Goal: Task Accomplishment & Management: Manage account settings

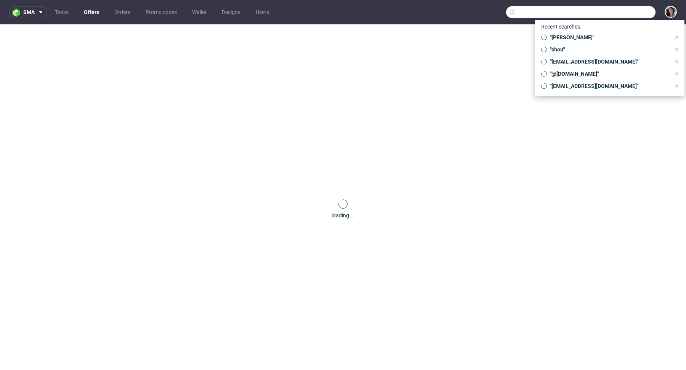
click at [616, 14] on input "text" at bounding box center [580, 12] width 149 height 12
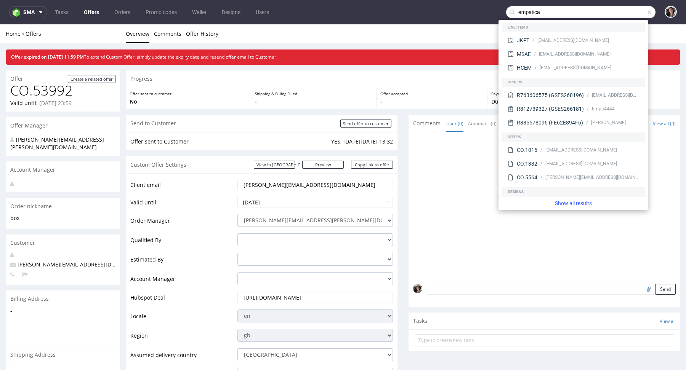
type input "empatica"
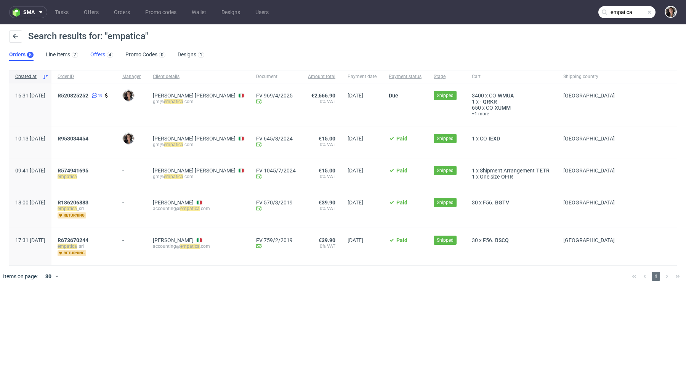
click at [94, 54] on link "Offers 4" at bounding box center [101, 55] width 23 height 12
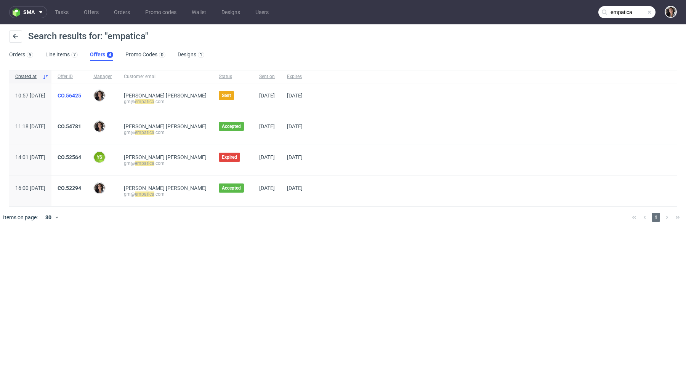
click at [81, 95] on link "CO.56425" at bounding box center [70, 96] width 24 height 6
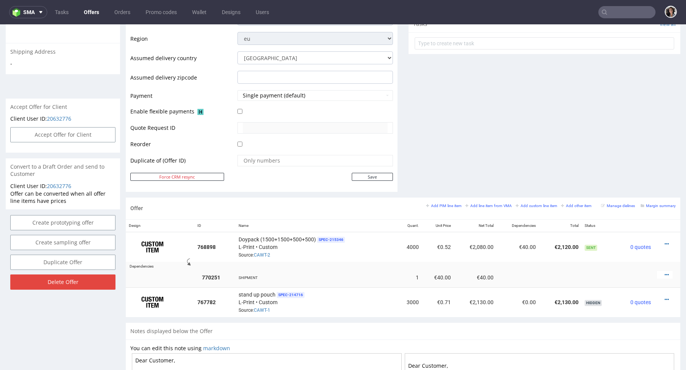
scroll to position [332, 0]
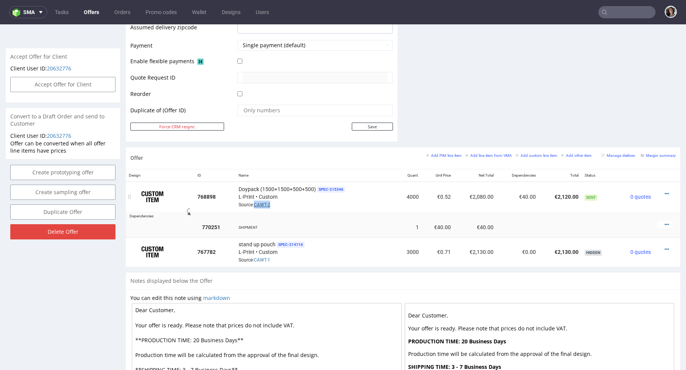
copy link "CAWT-2"
drag, startPoint x: 278, startPoint y: 202, endPoint x: 255, endPoint y: 204, distance: 23.3
click at [255, 204] on div "Doypack (1500+1500+500+500) SPEC- 215346 L-Print • Custom Source: CAWT-2" at bounding box center [316, 197] width 155 height 24
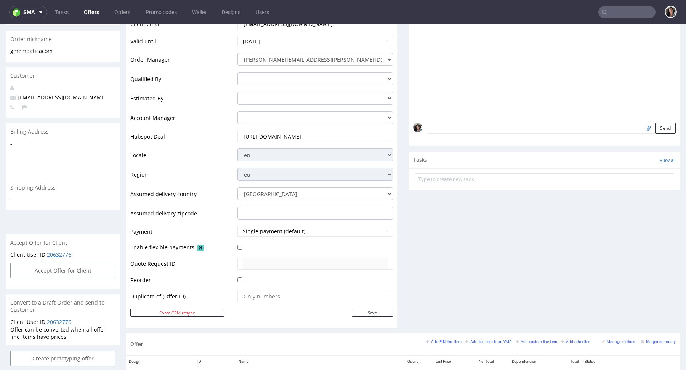
scroll to position [0, 0]
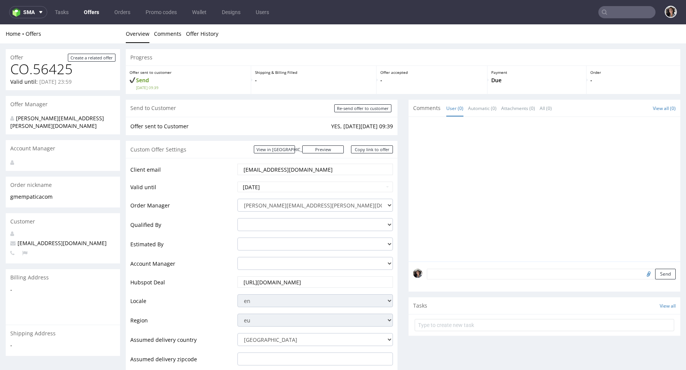
click at [293, 170] on input "gm@empatica.com" at bounding box center [315, 169] width 145 height 11
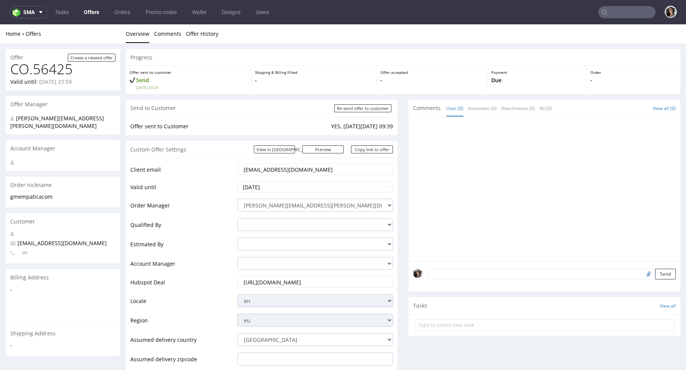
click at [293, 170] on input "gm@empatica.com" at bounding box center [315, 169] width 145 height 11
paste input "accounting"
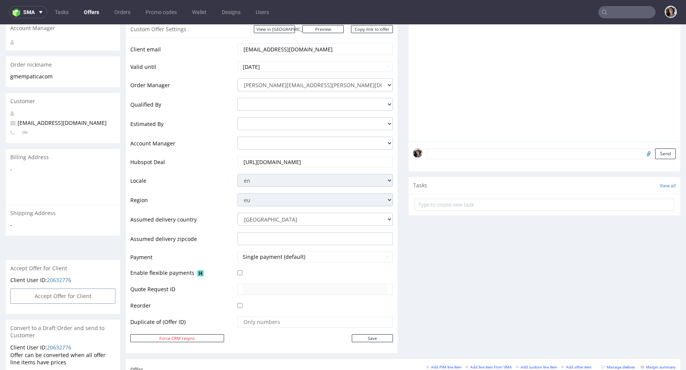
scroll to position [168, 0]
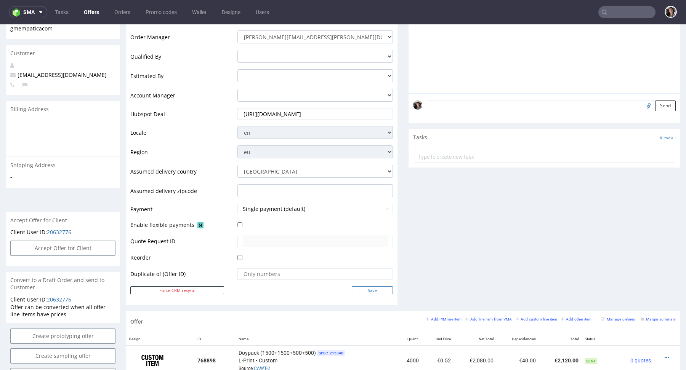
type input "accounting@empatica.com"
click at [374, 291] on input "Save" at bounding box center [372, 291] width 41 height 8
type input "In progress..."
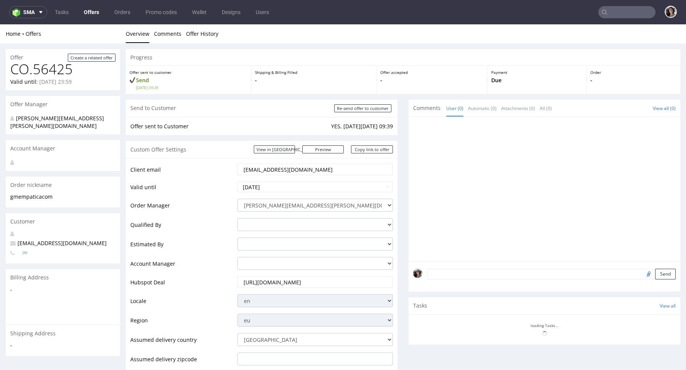
scroll to position [0, 0]
click at [369, 108] on input "Re-send offer to customer" at bounding box center [362, 108] width 57 height 8
type input "In progress..."
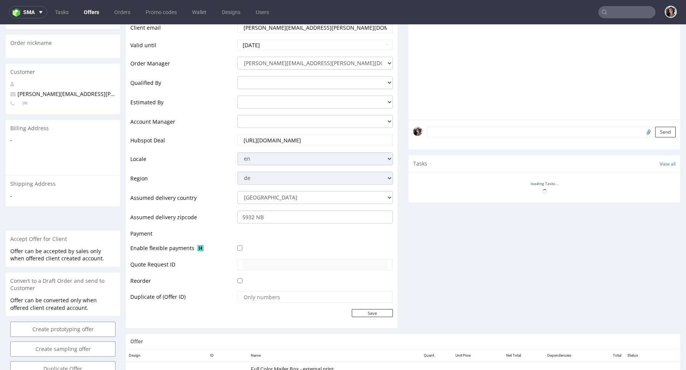
scroll to position [367, 0]
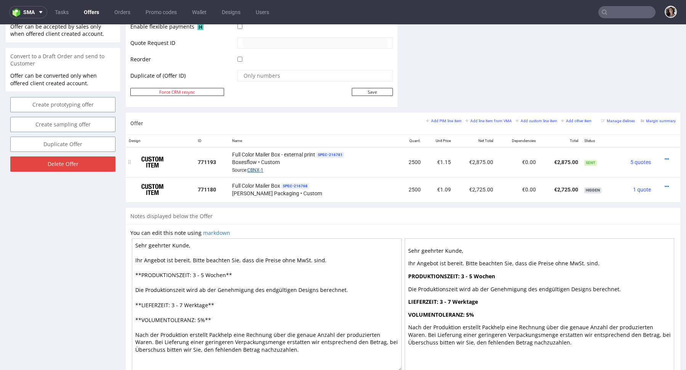
click at [257, 170] on link "CBNX-1" at bounding box center [255, 170] width 16 height 5
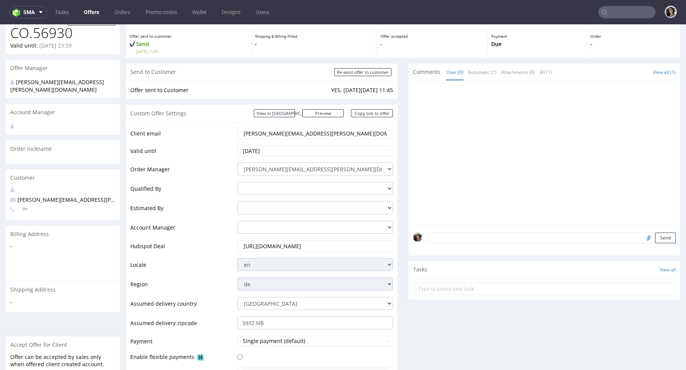
scroll to position [0, 0]
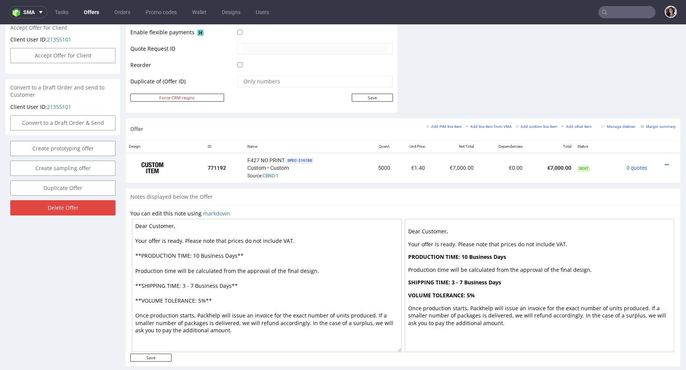
scroll to position [371, 0]
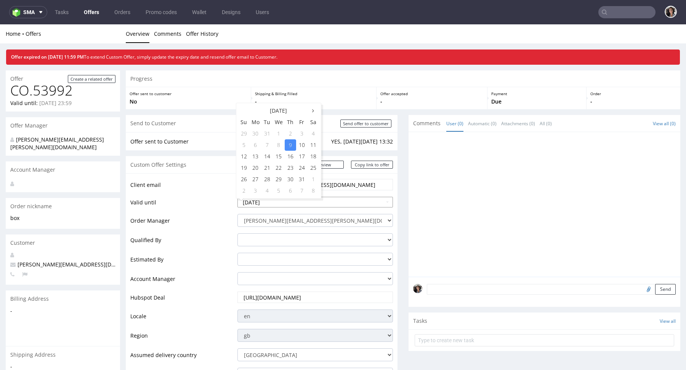
click at [276, 202] on input "[DATE]" at bounding box center [314, 202] width 155 height 11
click at [87, 11] on link "Offers" at bounding box center [91, 12] width 24 height 12
